Goal: Transaction & Acquisition: Book appointment/travel/reservation

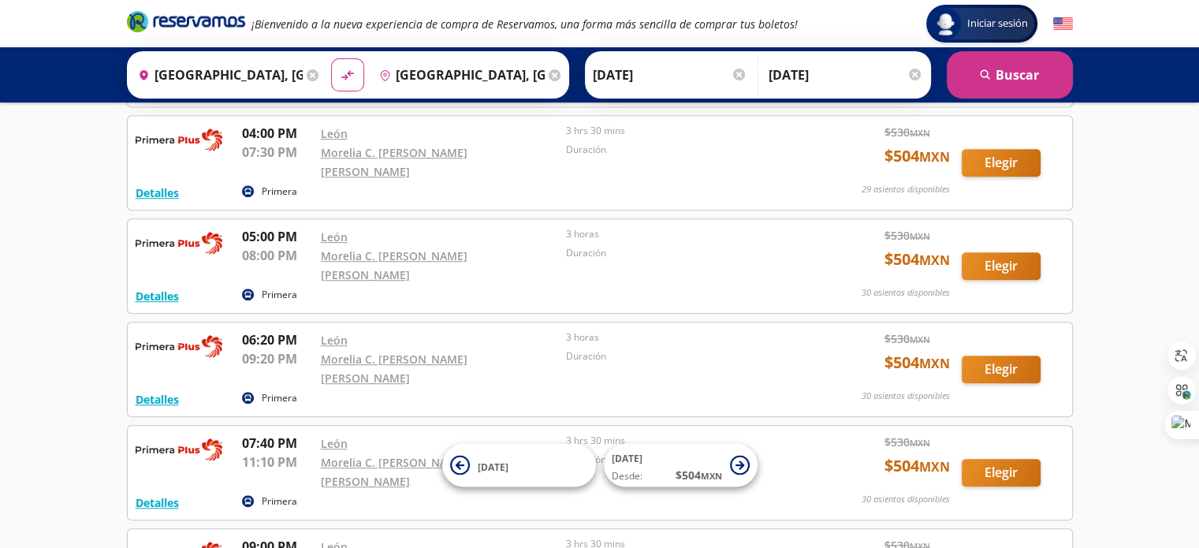
scroll to position [1006, 0]
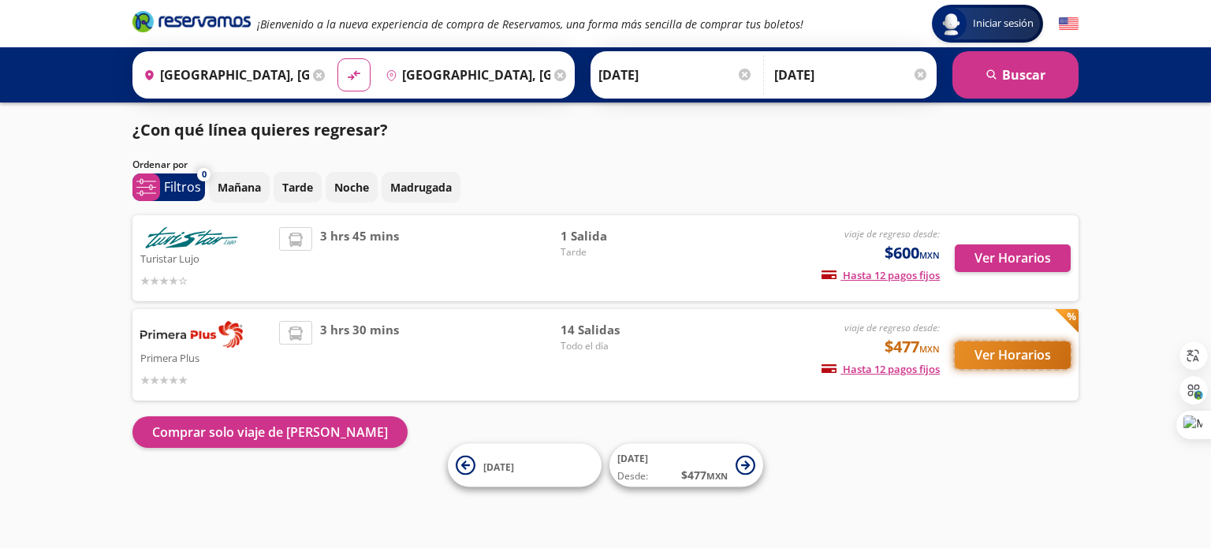
click at [1016, 356] on button "Ver Horarios" at bounding box center [1013, 355] width 116 height 28
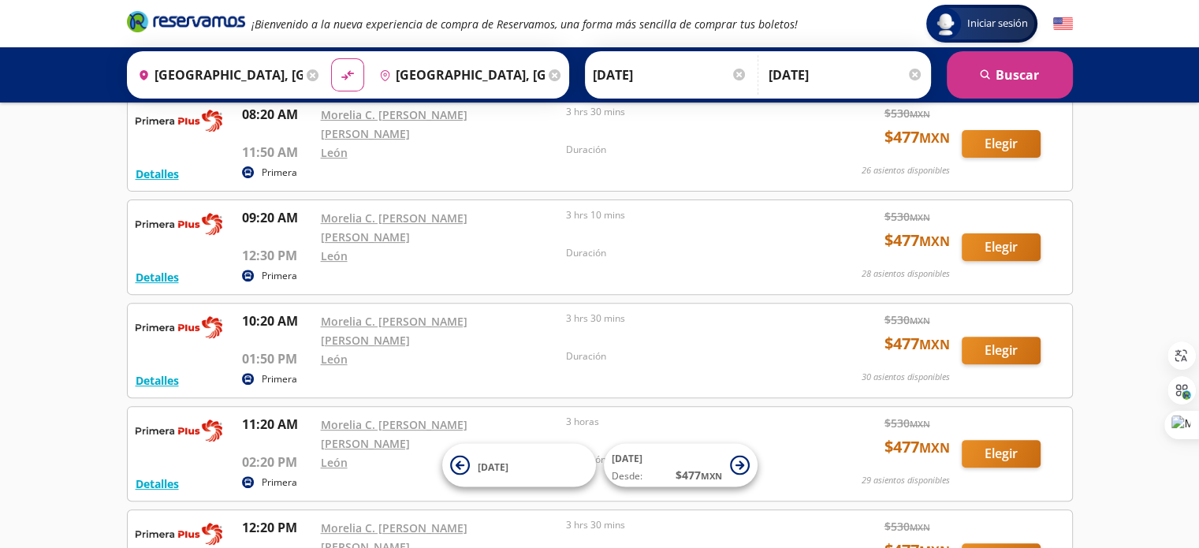
scroll to position [531, 0]
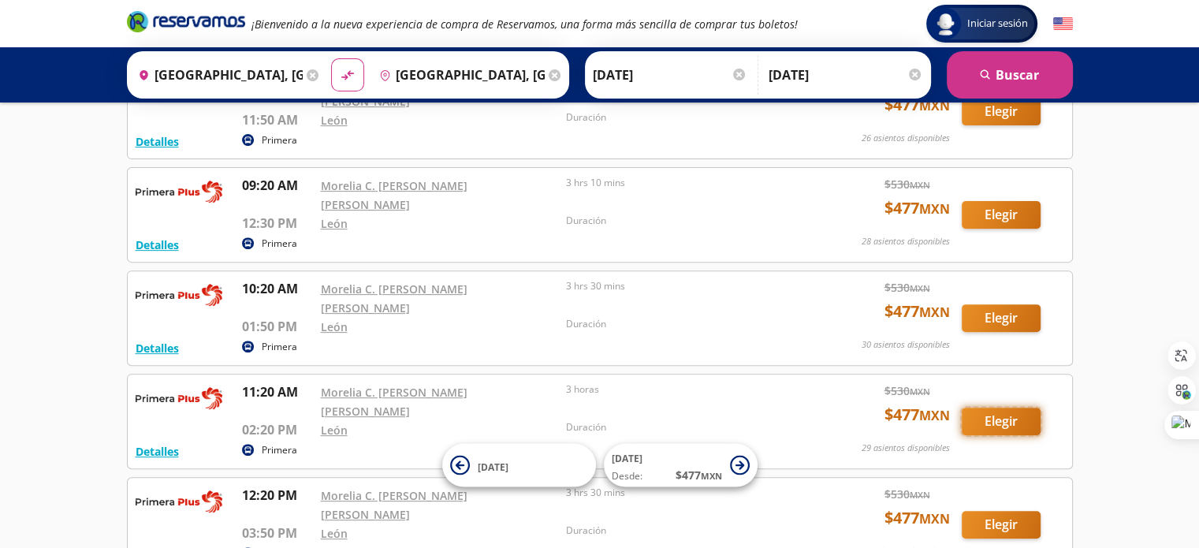
click at [990, 408] on button "Elegir" at bounding box center [1001, 422] width 79 height 28
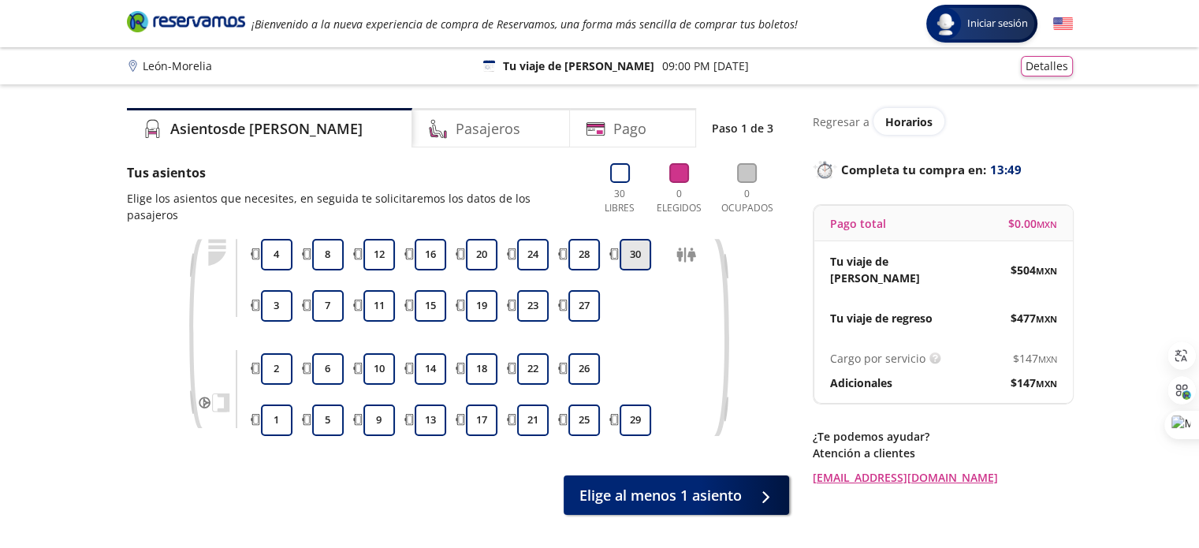
click at [642, 239] on button "30" at bounding box center [636, 255] width 32 height 32
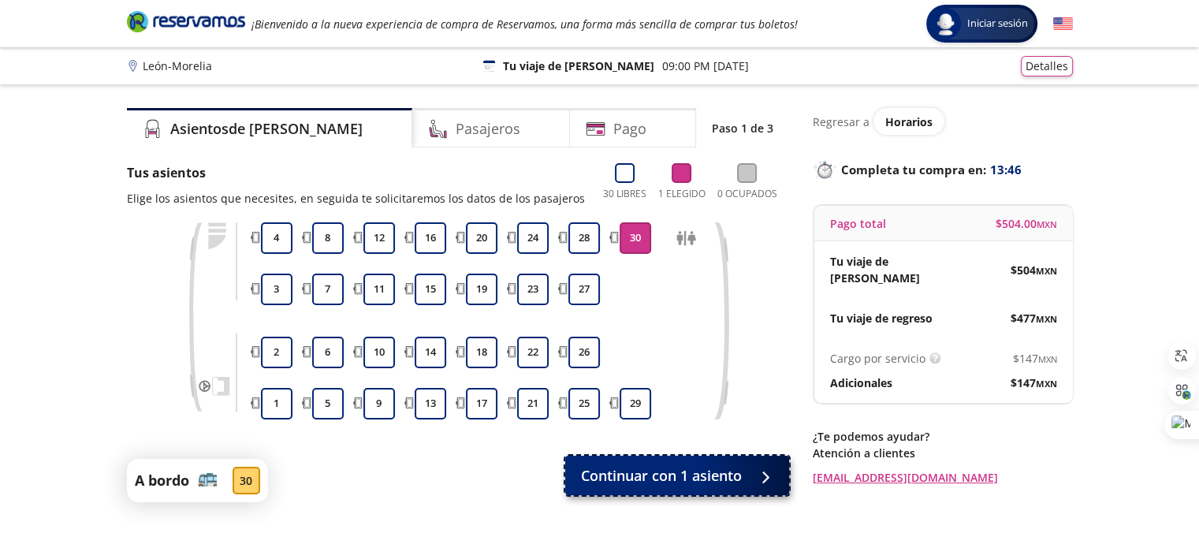
click at [612, 479] on span "Continuar con 1 asiento" at bounding box center [661, 475] width 161 height 21
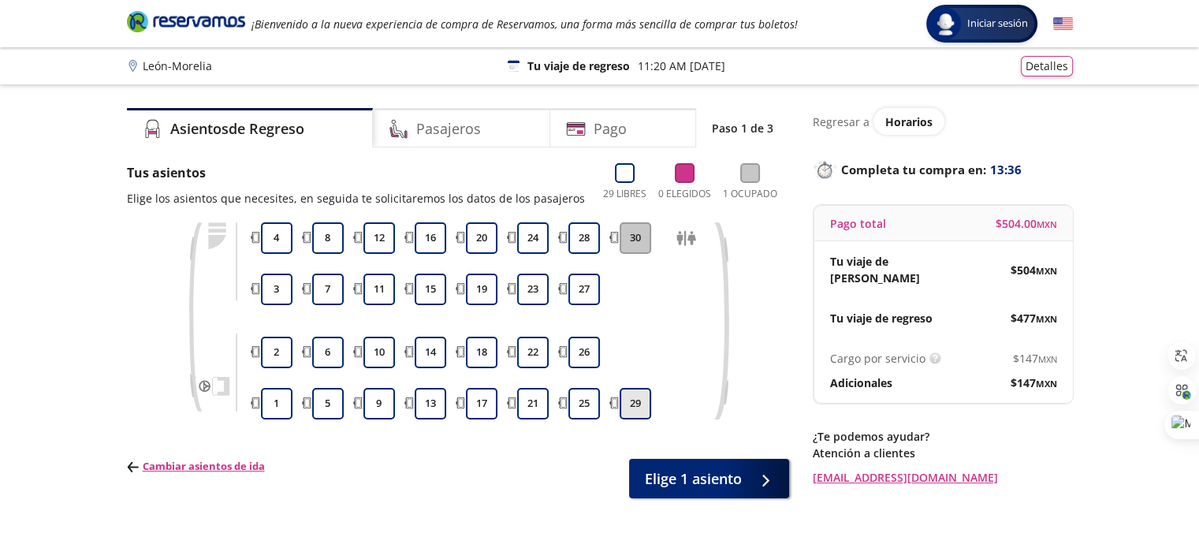
click at [630, 397] on button "29" at bounding box center [636, 404] width 32 height 32
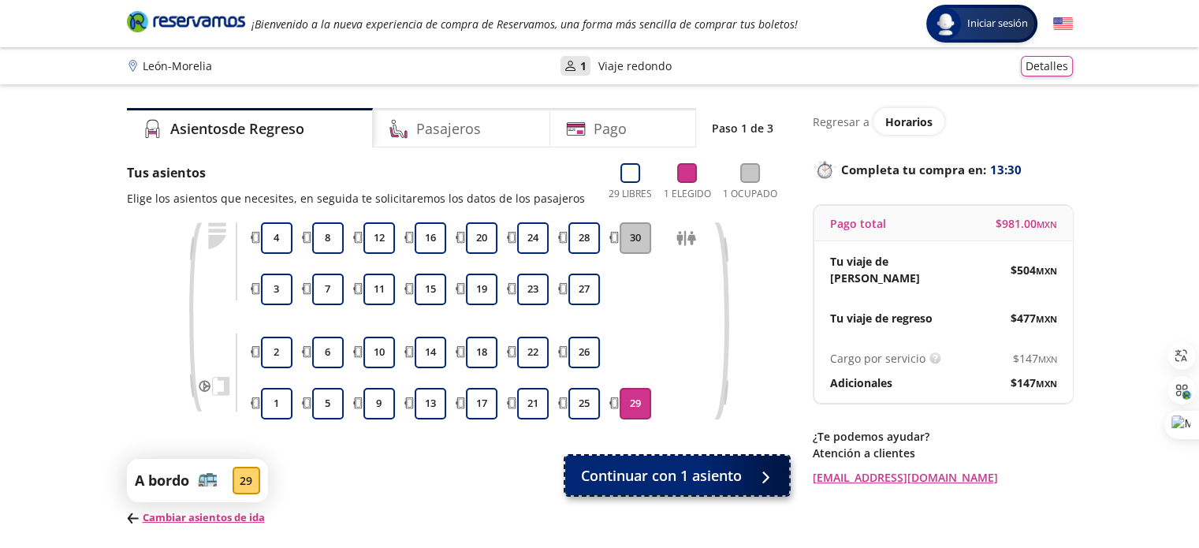
click at [707, 482] on span "Continuar con 1 asiento" at bounding box center [661, 475] width 161 height 21
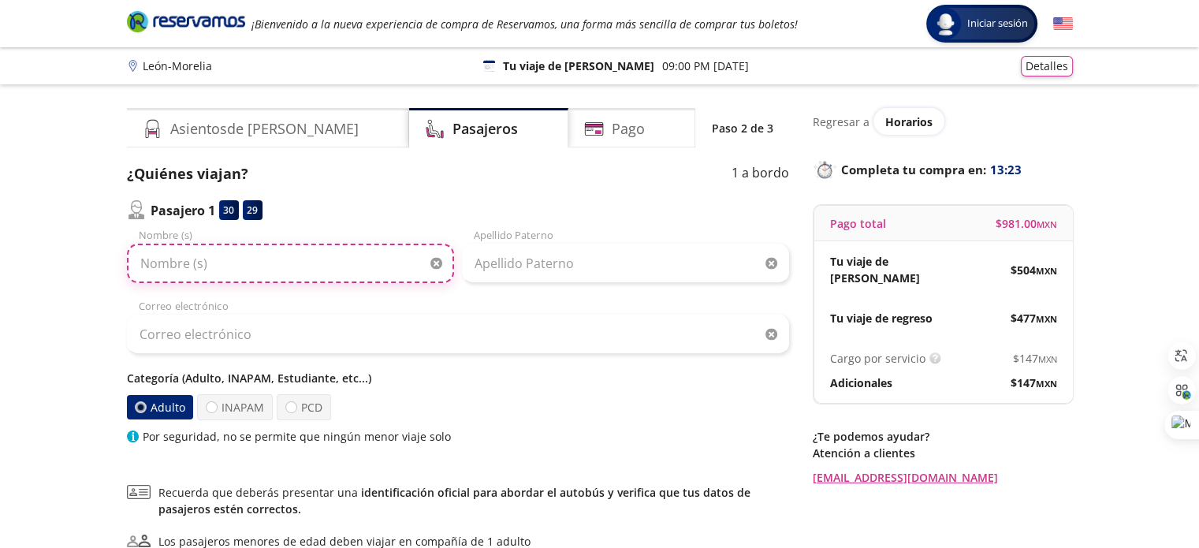
click at [343, 259] on input "Nombre (s)" at bounding box center [290, 263] width 327 height 39
type input "[PERSON_NAME]"
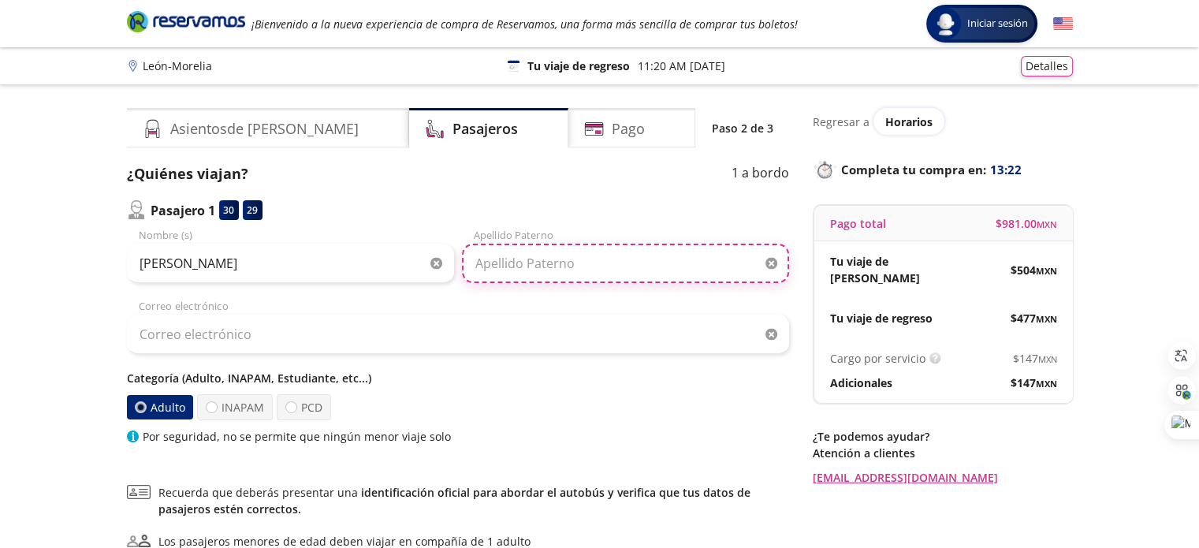
type input "[PERSON_NAME]"
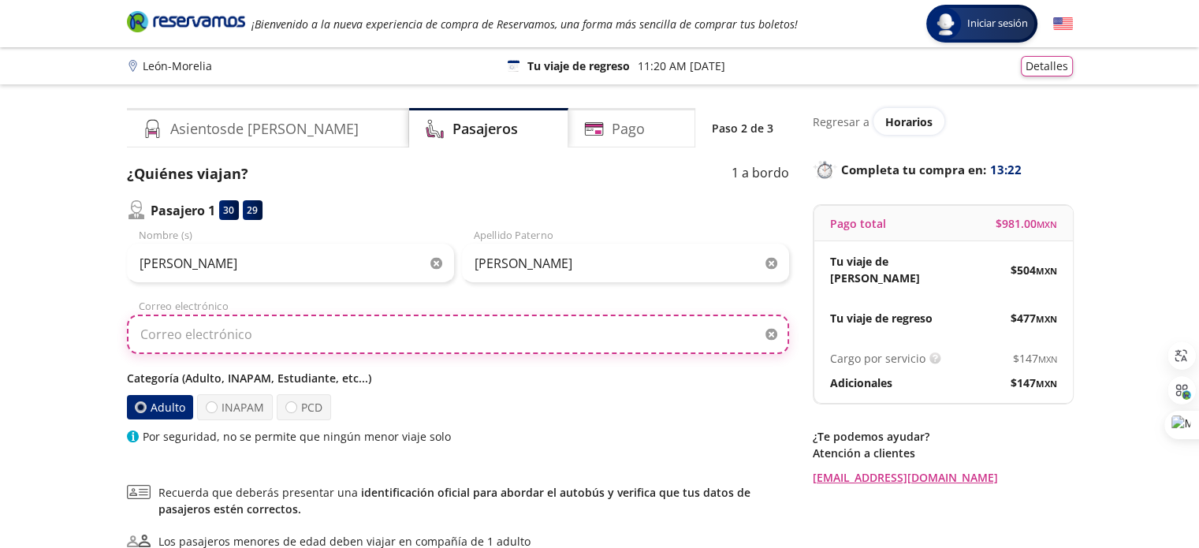
type input "[EMAIL_ADDRESS][DOMAIN_NAME]"
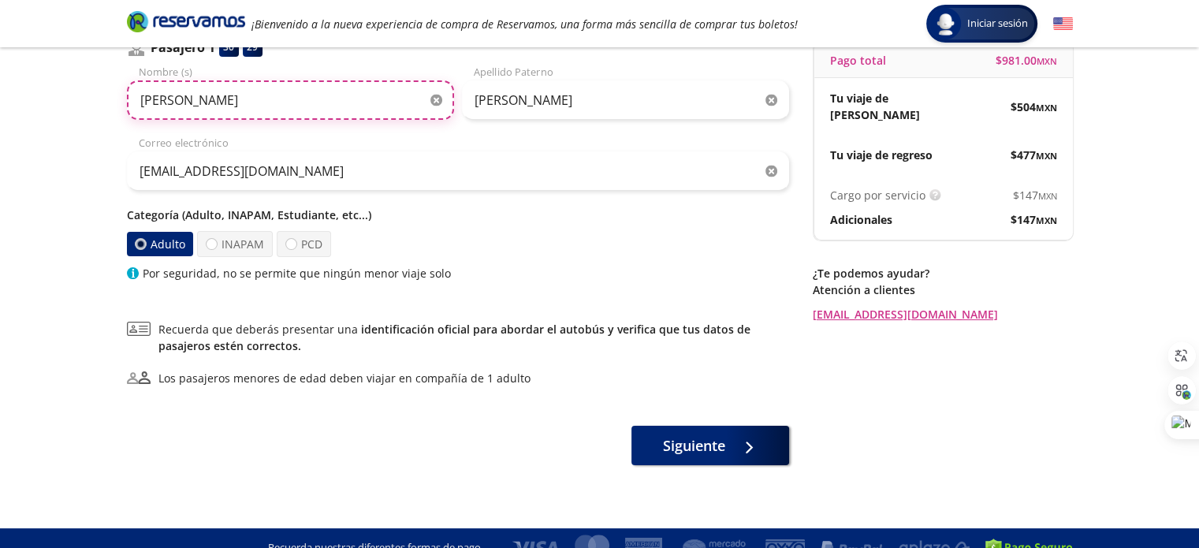
scroll to position [182, 0]
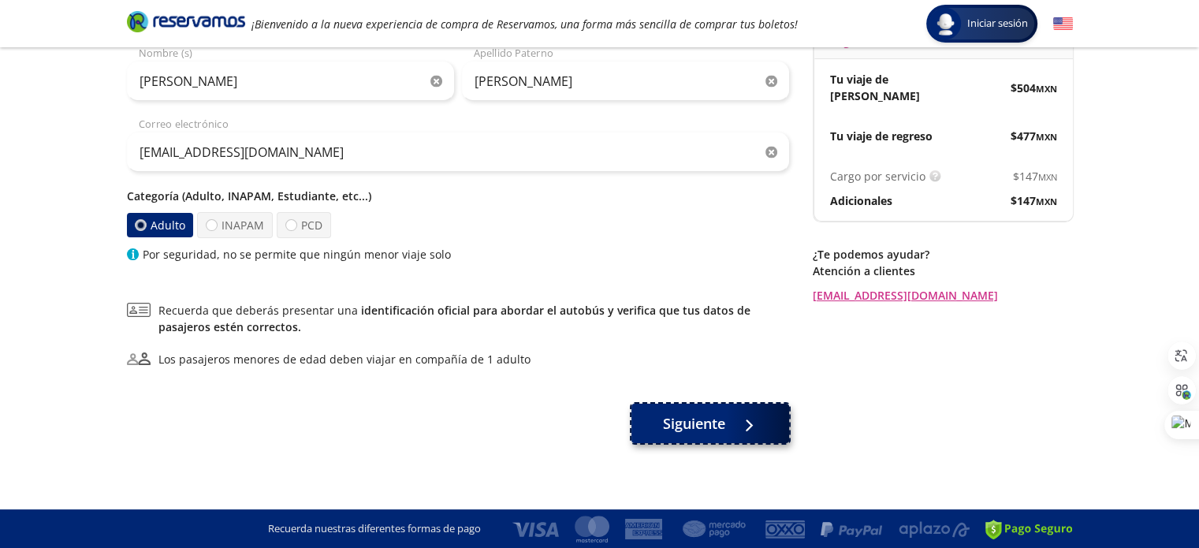
click at [694, 417] on span "Siguiente" at bounding box center [694, 423] width 62 height 21
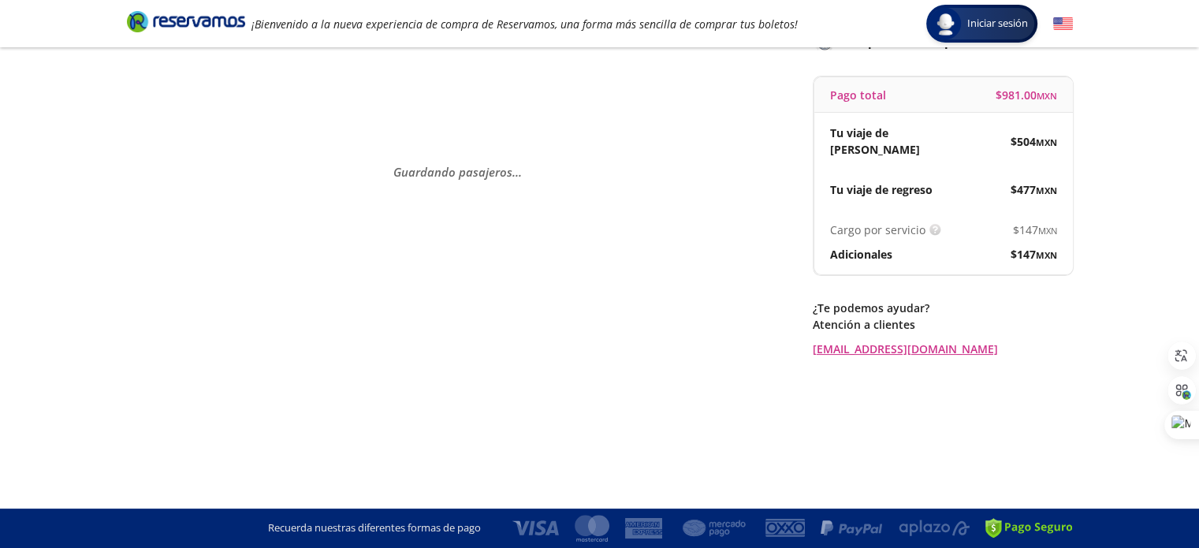
scroll to position [0, 0]
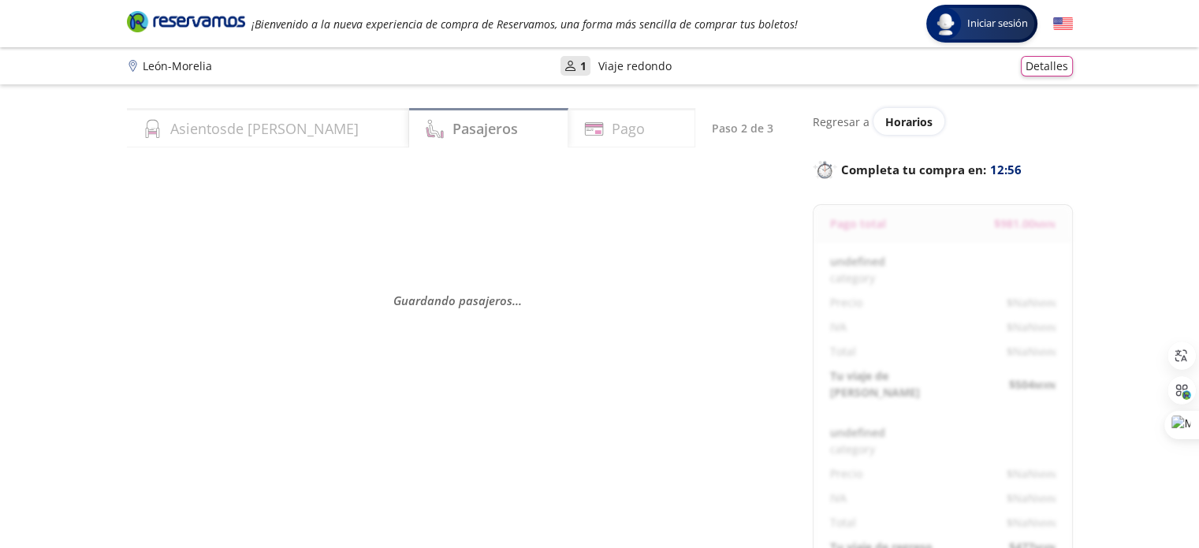
select select "MX"
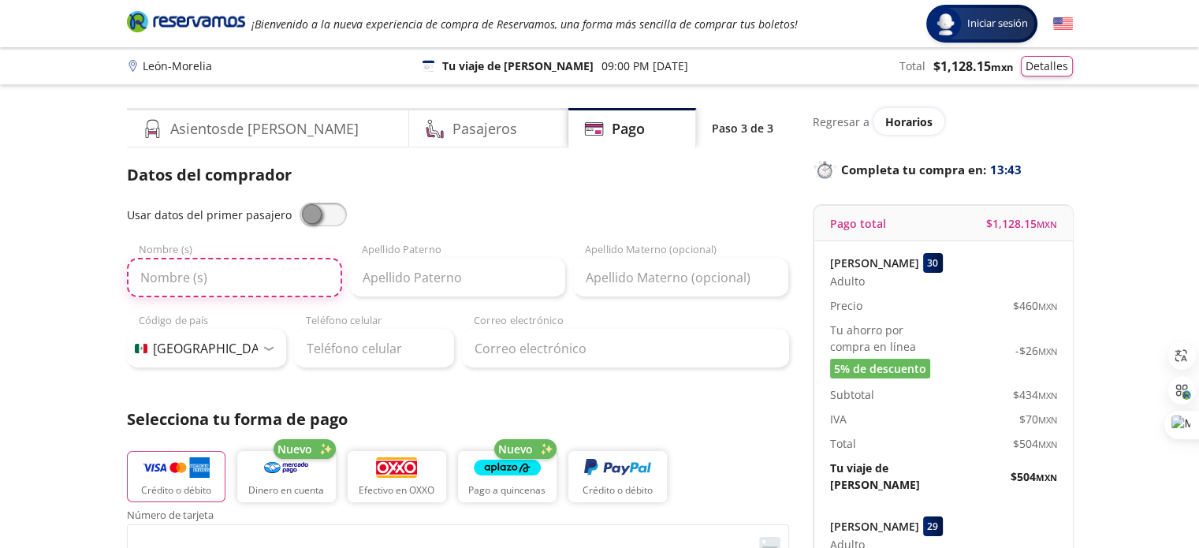
click at [296, 271] on input "Nombre (s)" at bounding box center [234, 277] width 215 height 39
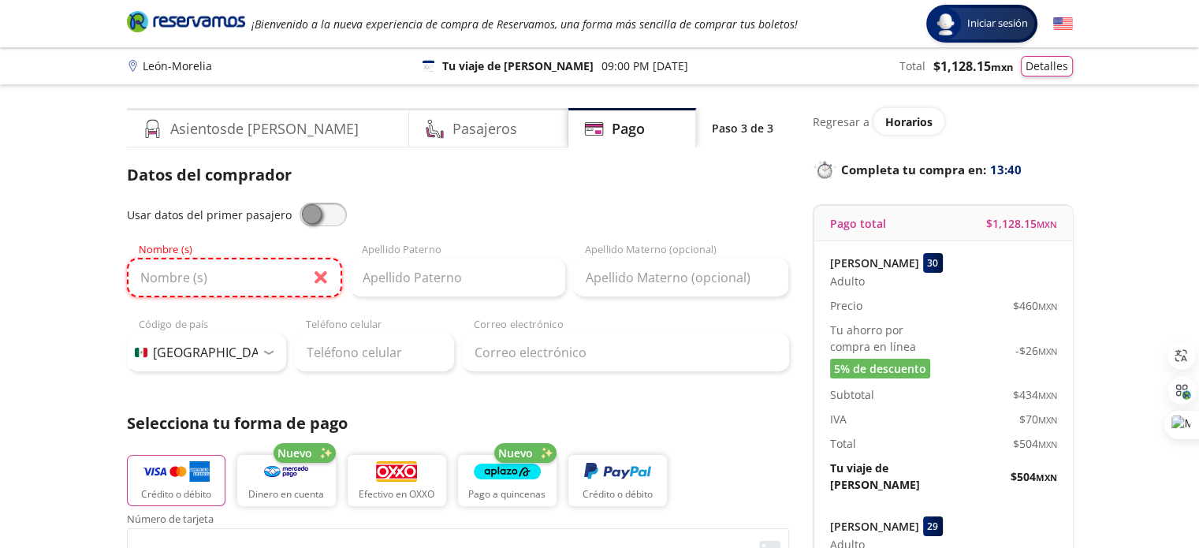
type input "[PERSON_NAME]"
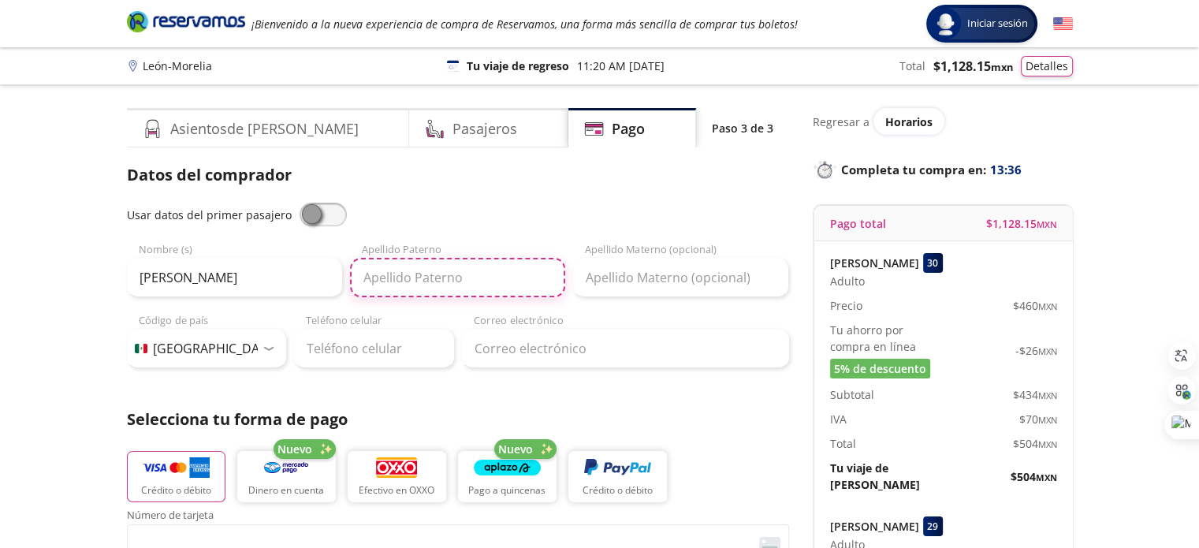
click at [432, 278] on input "Apellido Paterno" at bounding box center [457, 277] width 215 height 39
type input "[PERSON_NAME]"
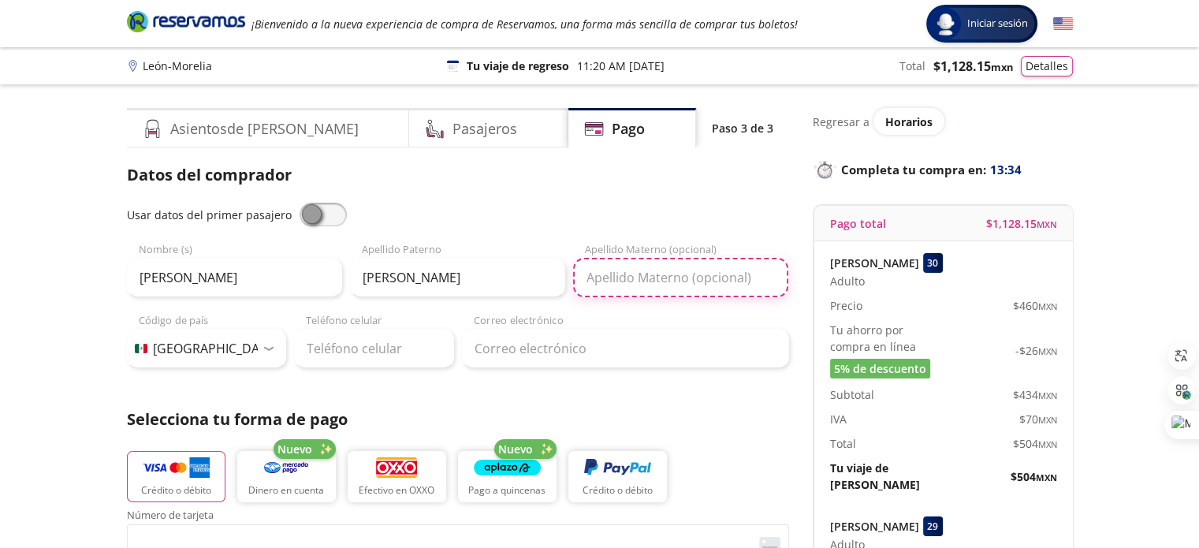
type input "[PERSON_NAME]"
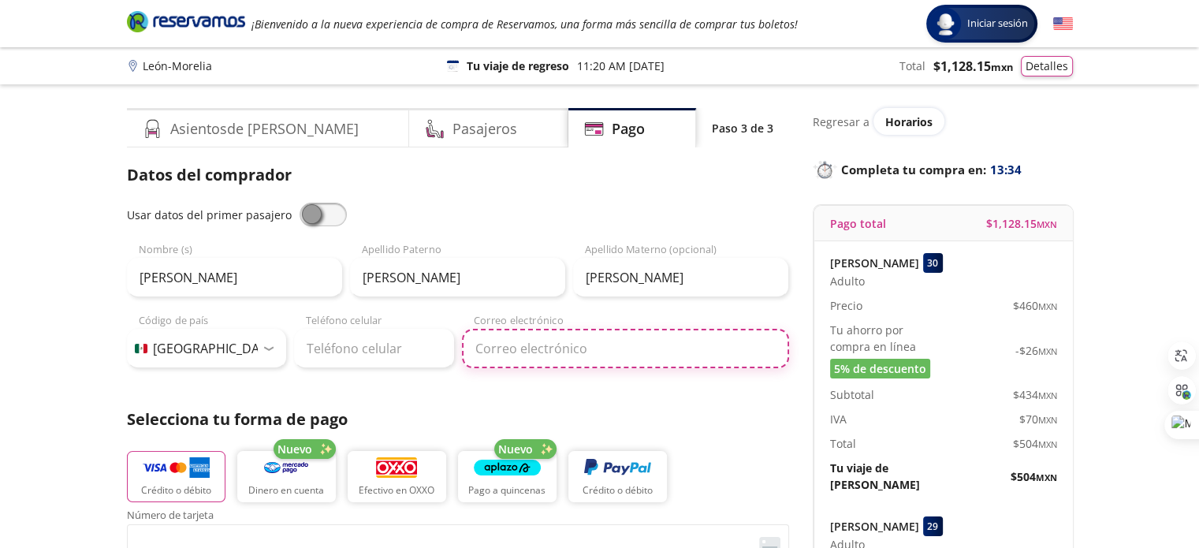
type input "[EMAIL_ADDRESS][DOMAIN_NAME]"
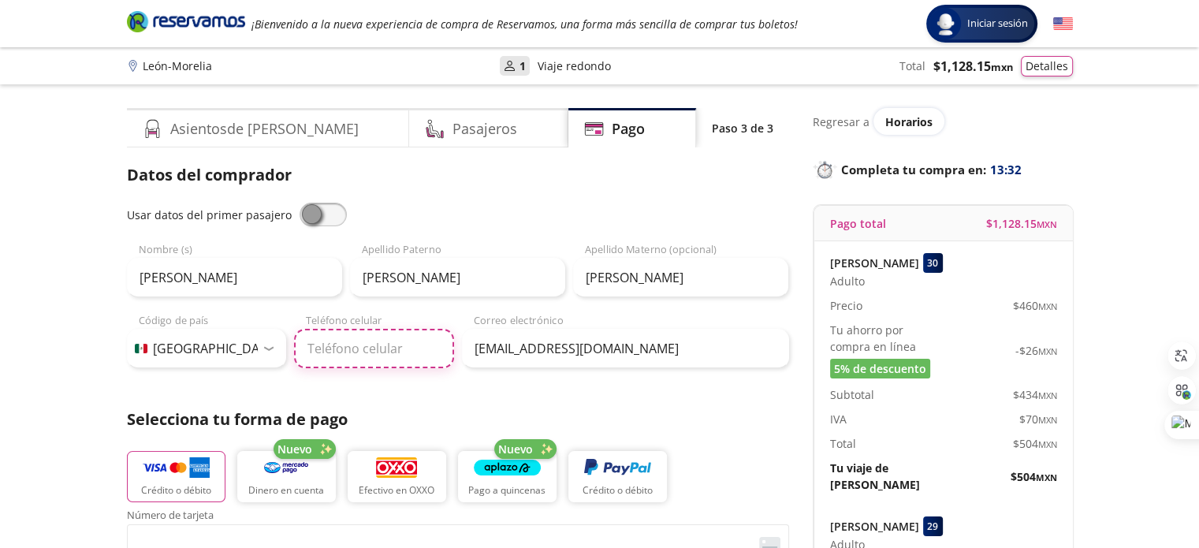
click at [366, 352] on input "Teléfono celular" at bounding box center [374, 348] width 160 height 39
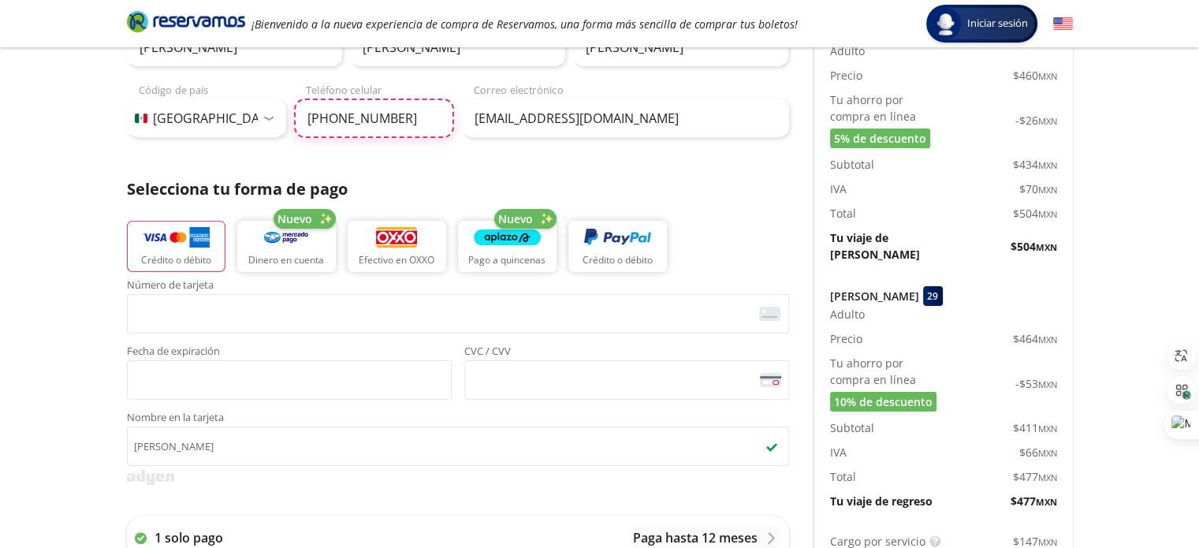
scroll to position [244, 0]
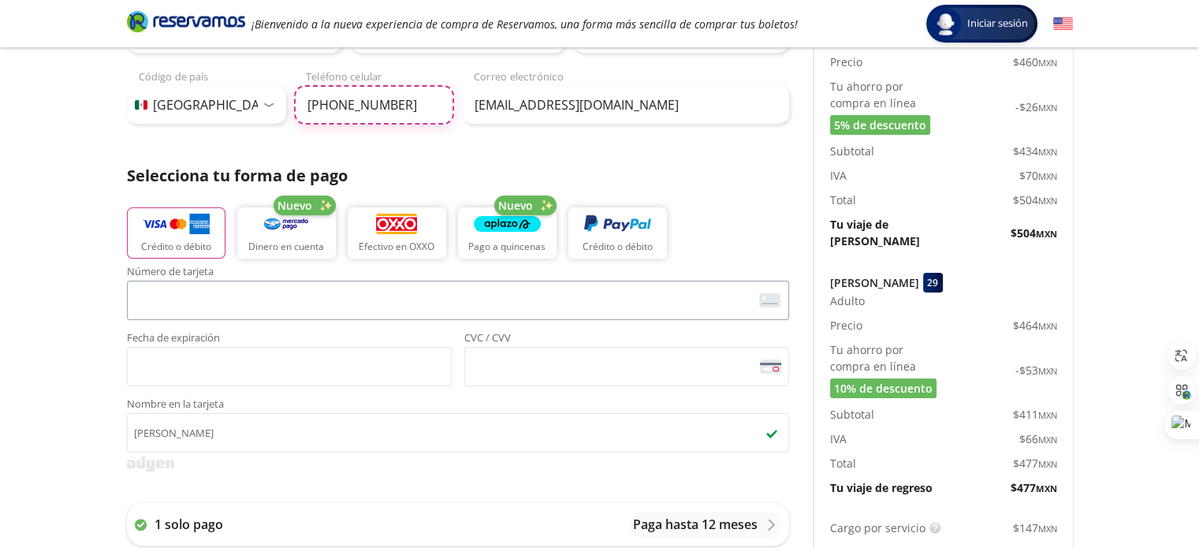
type input "[PHONE_NUMBER]"
